Goal: Task Accomplishment & Management: Manage account settings

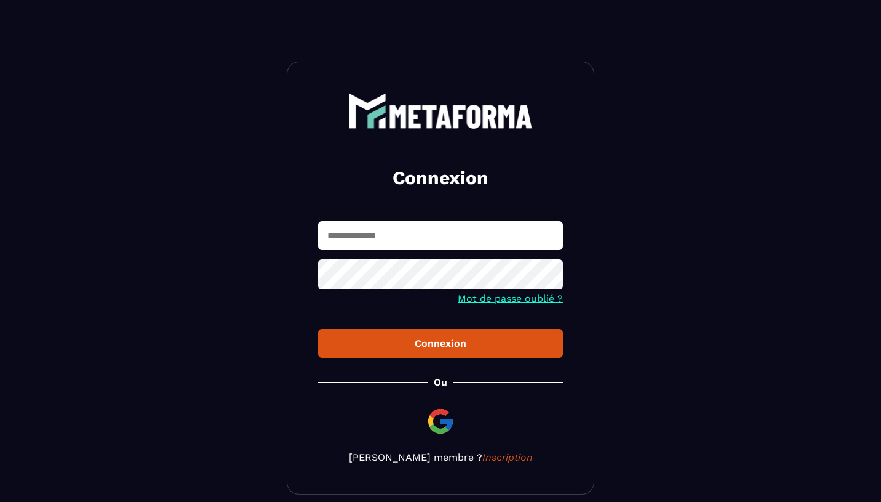
type input "**********"
click at [334, 341] on div "Connexion" at bounding box center [440, 343] width 225 height 12
